Goal: Navigation & Orientation: Find specific page/section

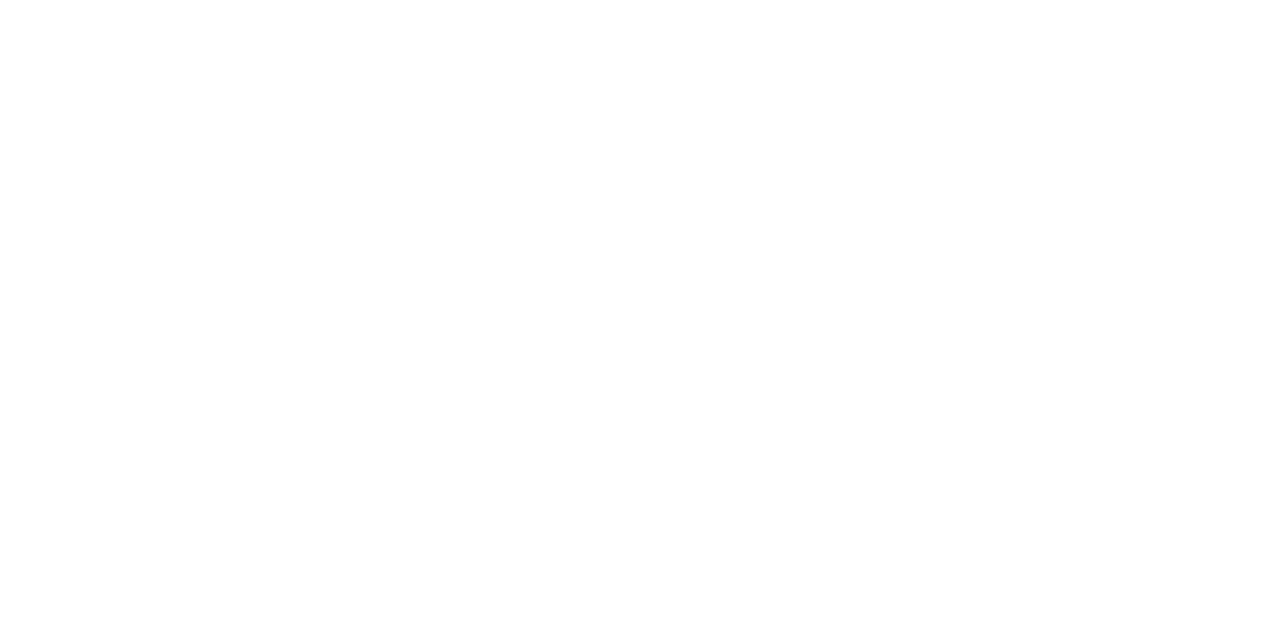
click at [318, 0] on html at bounding box center [642, 0] width 1284 height 0
